Goal: Find specific page/section: Find specific page/section

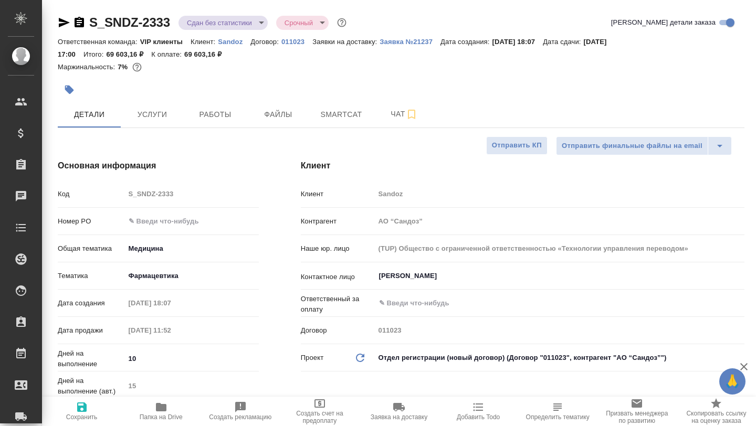
select select "RU"
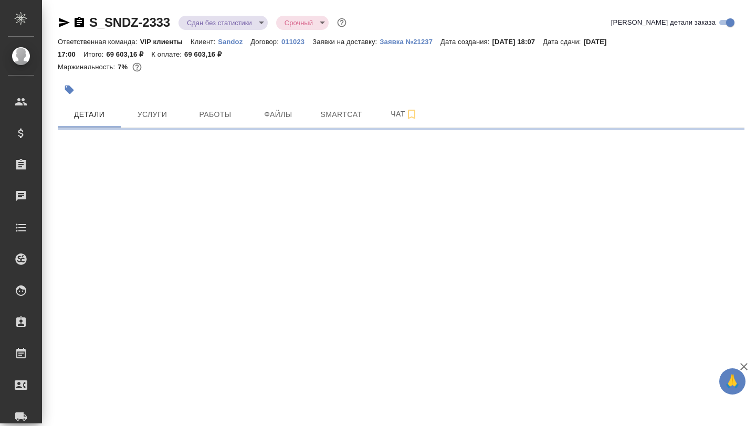
select select "RU"
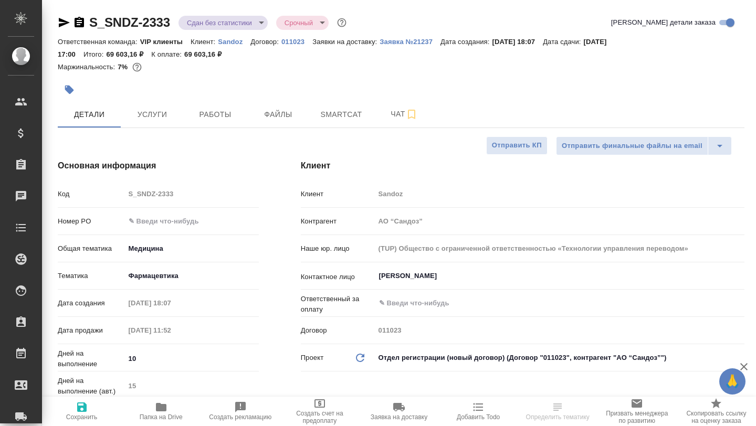
type textarea "x"
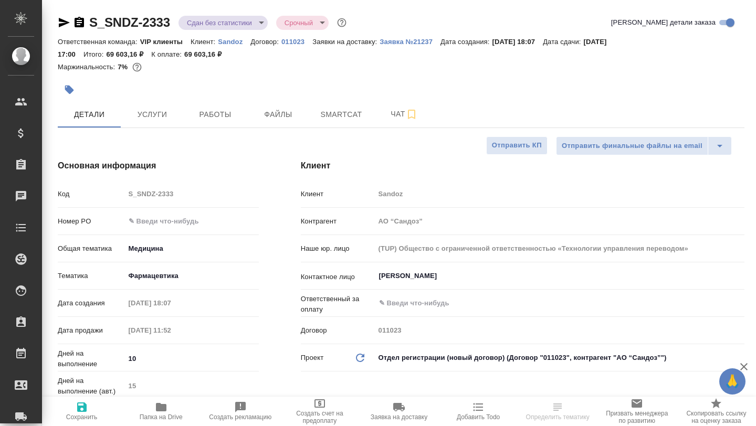
type textarea "x"
type input "[PERSON_NAME]"
type input "Комаров Роман"
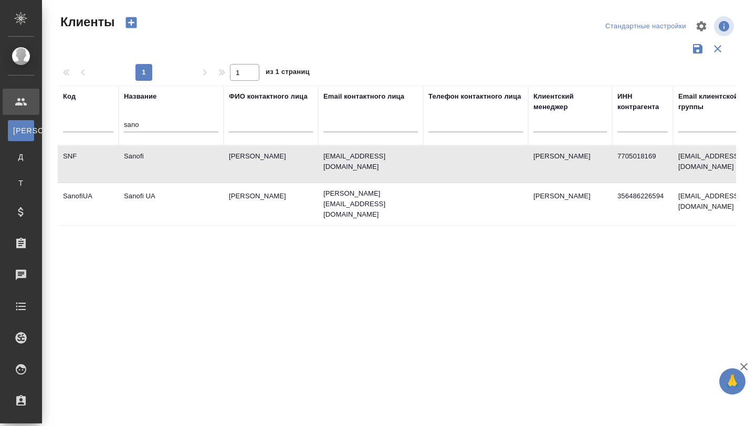
select select "RU"
click at [139, 122] on input "sano" at bounding box center [171, 125] width 95 height 13
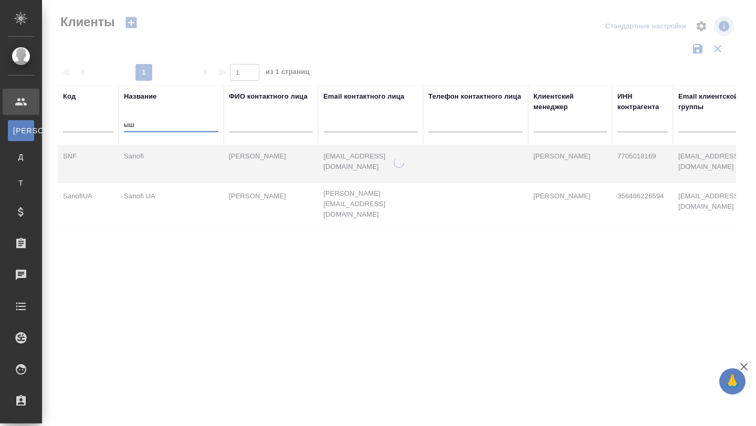
type input "ы"
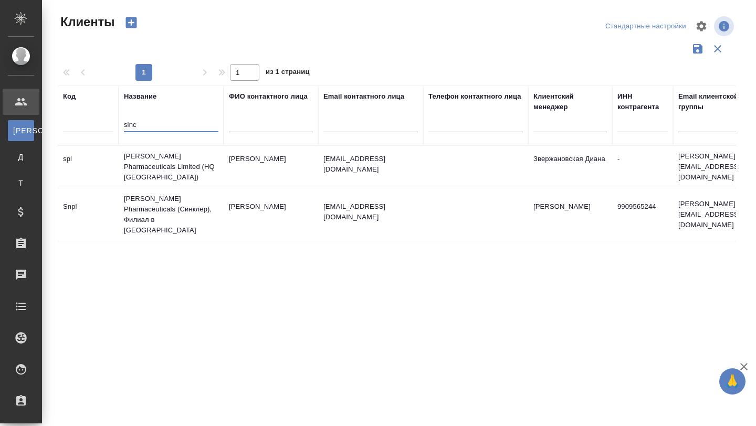
type input "sinc"
click at [148, 201] on td "Sinclair Pharmaceuticals (Синклер), Филиал в РФ" at bounding box center [171, 215] width 105 height 53
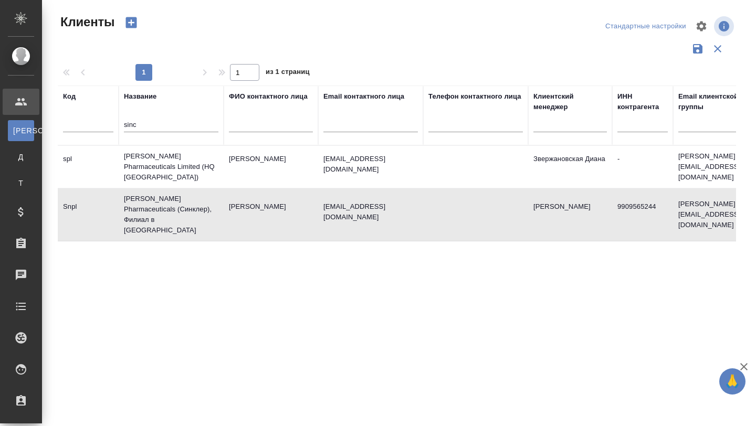
click at [148, 201] on td "Sinclair Pharmaceuticals (Синклер), Филиал в РФ" at bounding box center [171, 215] width 105 height 53
click at [162, 165] on td "[PERSON_NAME] Pharmaceuticals Limited (HQ [GEOGRAPHIC_DATA])" at bounding box center [171, 167] width 105 height 42
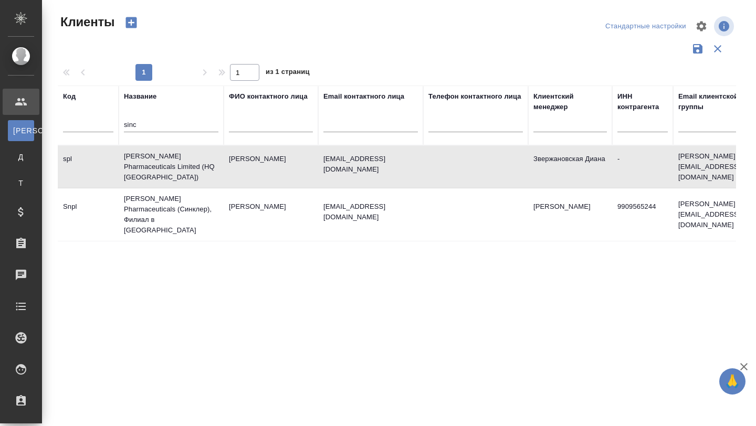
click at [162, 165] on td "[PERSON_NAME] Pharmaceuticals Limited (HQ [GEOGRAPHIC_DATA])" at bounding box center [171, 167] width 105 height 42
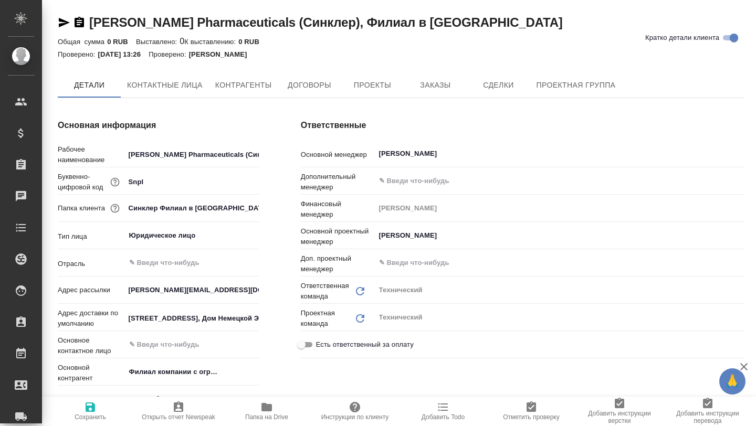
type textarea "x"
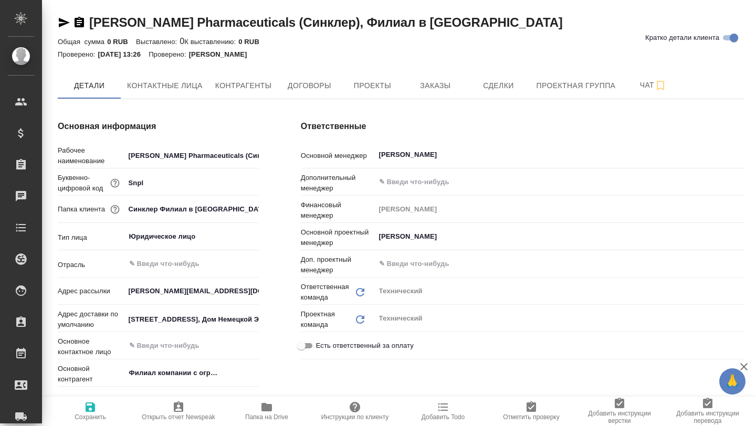
type textarea "x"
click at [265, 407] on icon "button" at bounding box center [267, 407] width 11 height 8
type textarea "x"
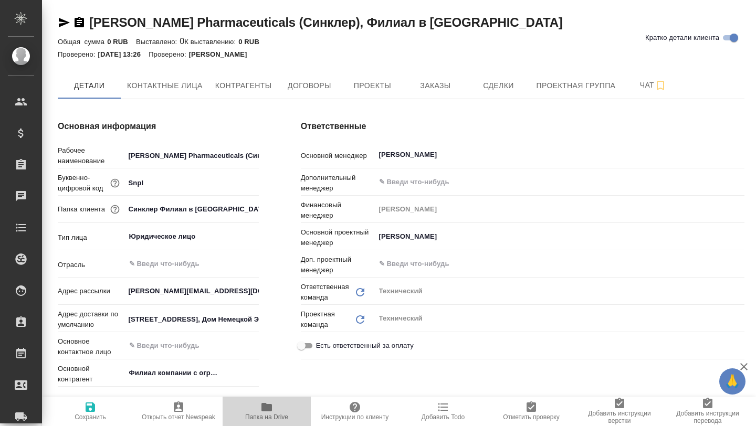
type textarea "x"
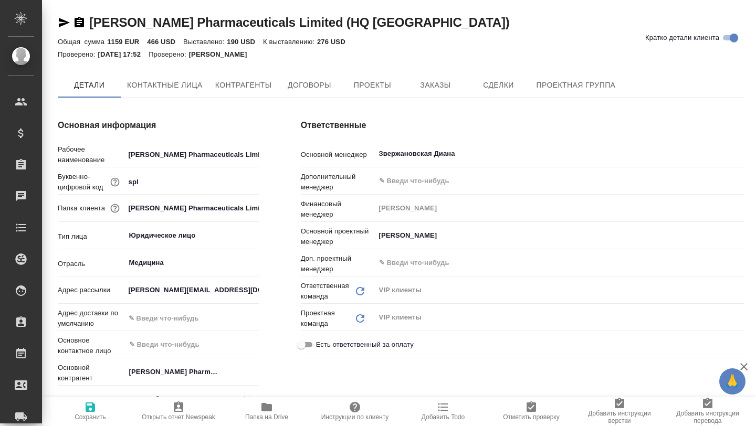
type textarea "x"
click at [278, 411] on span "Папка на Drive" at bounding box center [267, 411] width 76 height 20
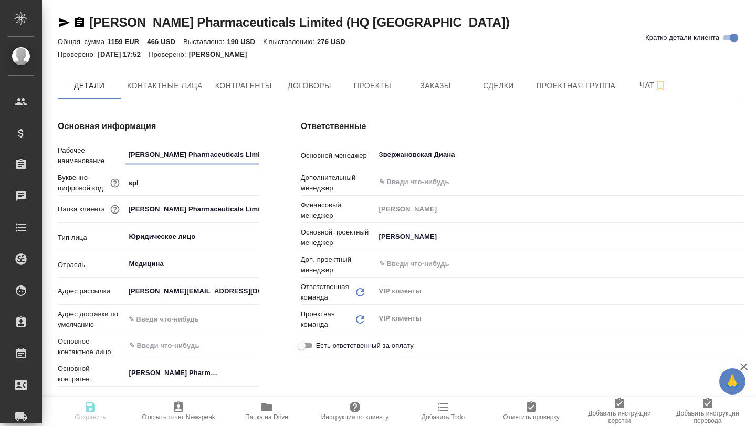
type textarea "x"
